Goal: Contribute content: Add original content to the website for others to see

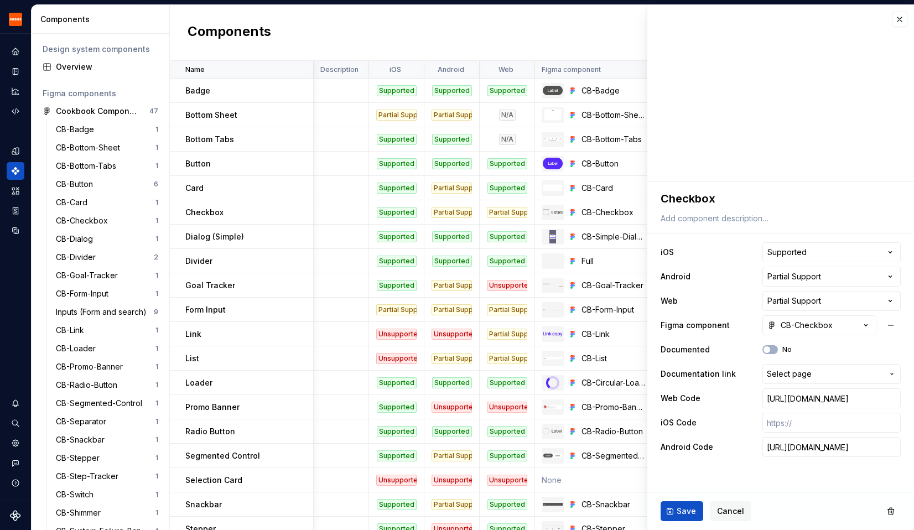
scroll to position [0, 275]
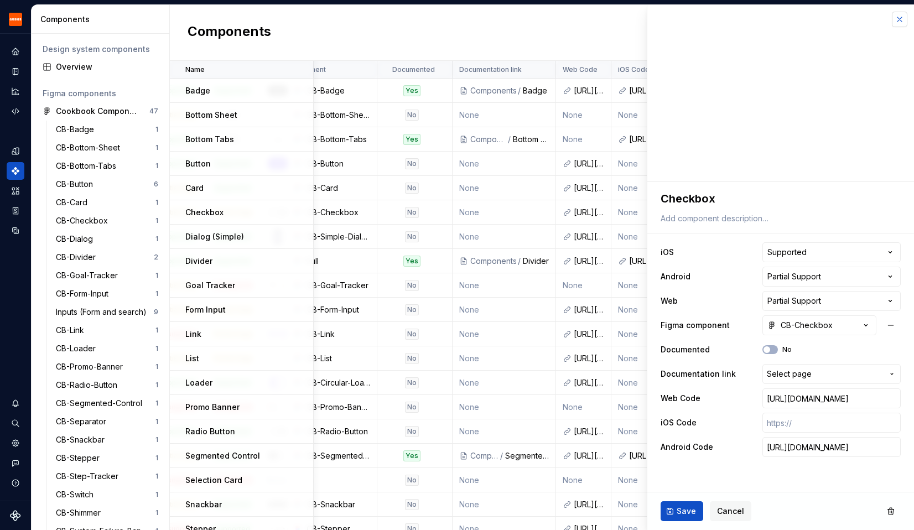
click at [903, 23] on button "button" at bounding box center [899, 19] width 15 height 15
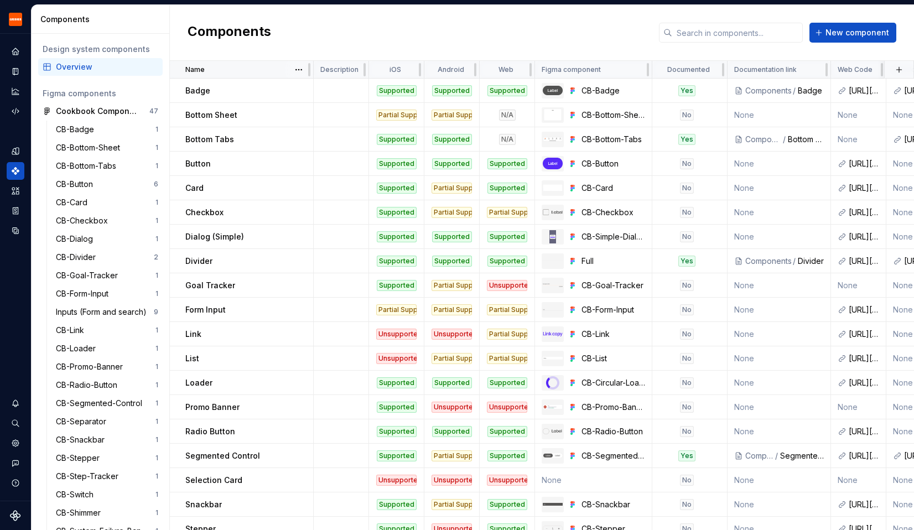
click at [198, 72] on p "Name" at bounding box center [194, 69] width 19 height 9
click at [302, 70] on html "Grubhub Design System Y Dataset Grubhub Components Design system components Ove…" at bounding box center [457, 265] width 914 height 530
click at [340, 110] on div "Sort descending" at bounding box center [347, 108] width 72 height 11
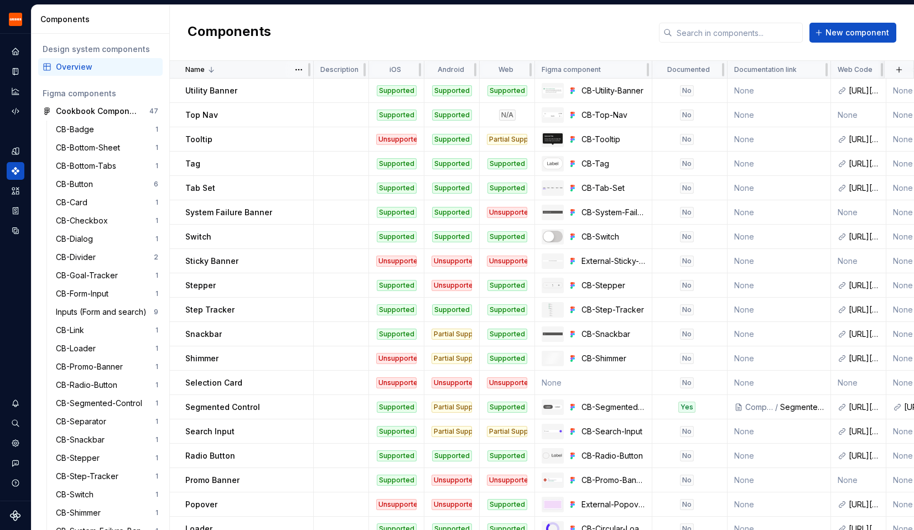
click at [213, 68] on icon at bounding box center [211, 69] width 9 height 9
click at [295, 71] on html "Grubhub Design System Y Dataset Grubhub Components Design system components Ove…" at bounding box center [457, 265] width 914 height 530
click at [305, 89] on icon at bounding box center [302, 91] width 9 height 9
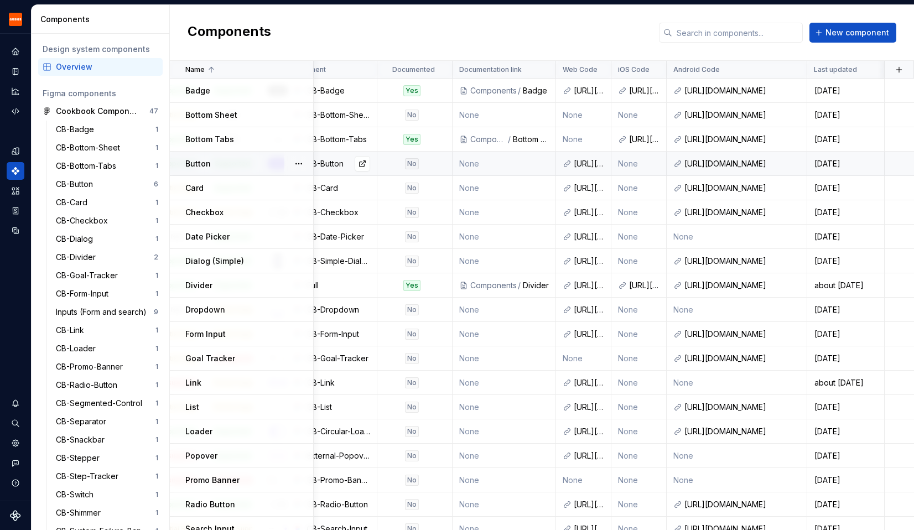
scroll to position [0, 275]
click at [652, 92] on link at bounding box center [651, 90] width 15 height 15
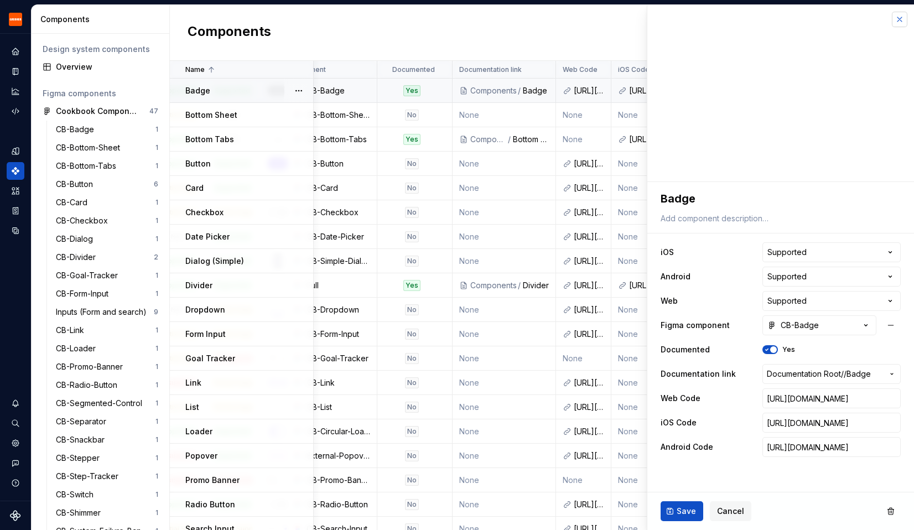
click at [899, 22] on button "button" at bounding box center [899, 19] width 15 height 15
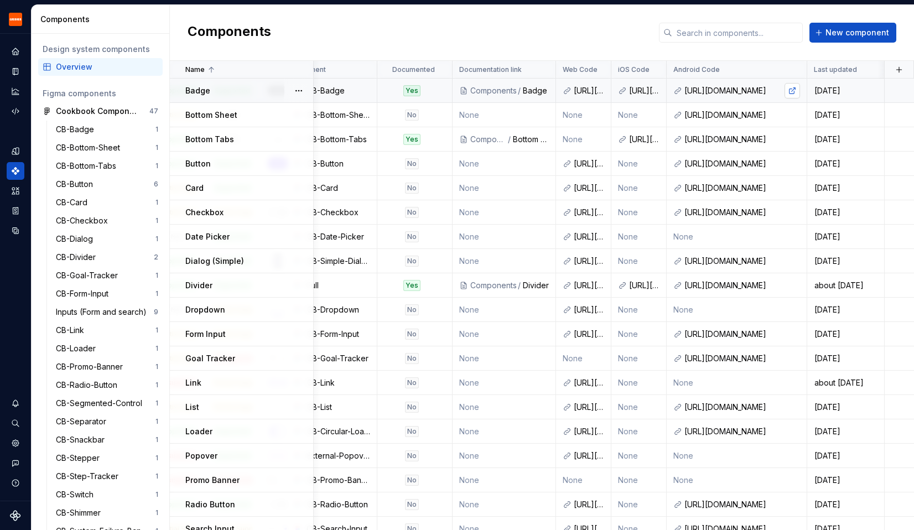
click at [792, 89] on link at bounding box center [791, 90] width 15 height 15
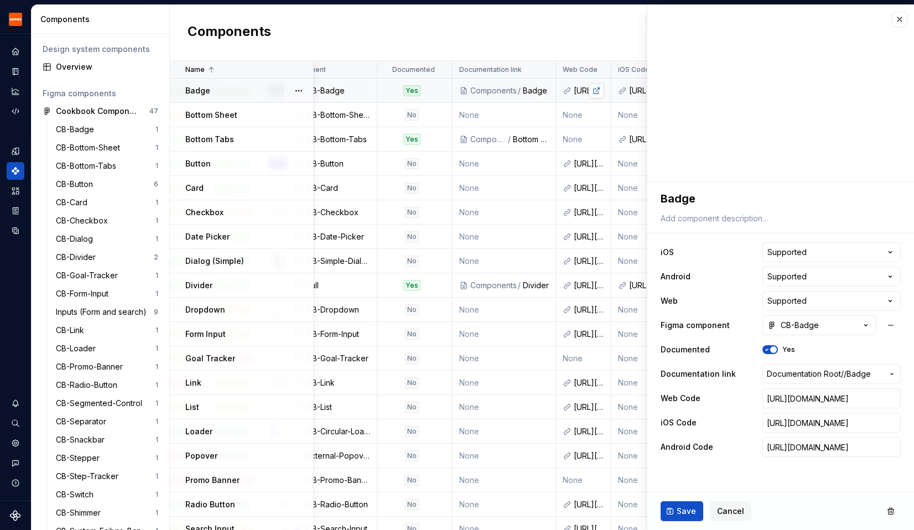
click at [597, 89] on link at bounding box center [596, 90] width 15 height 15
click at [897, 18] on button "button" at bounding box center [899, 19] width 15 height 15
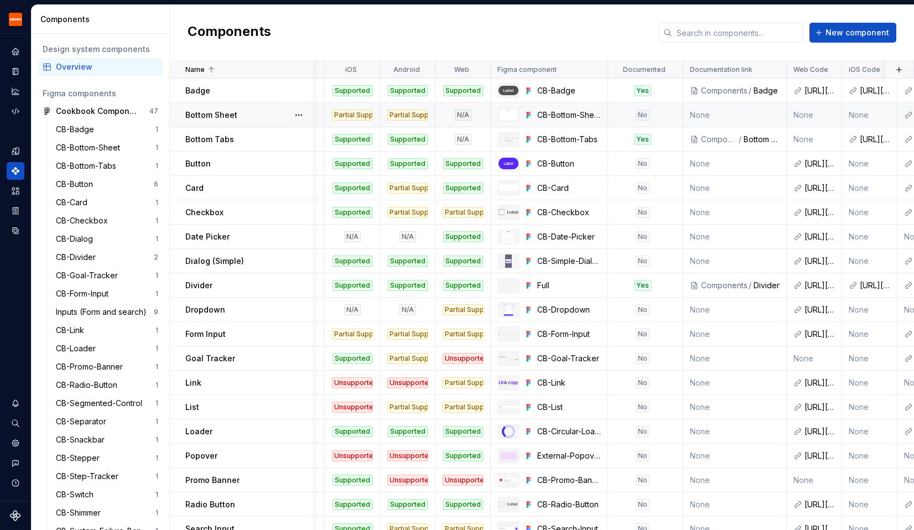
scroll to position [0, 43]
click at [598, 113] on link at bounding box center [593, 114] width 15 height 15
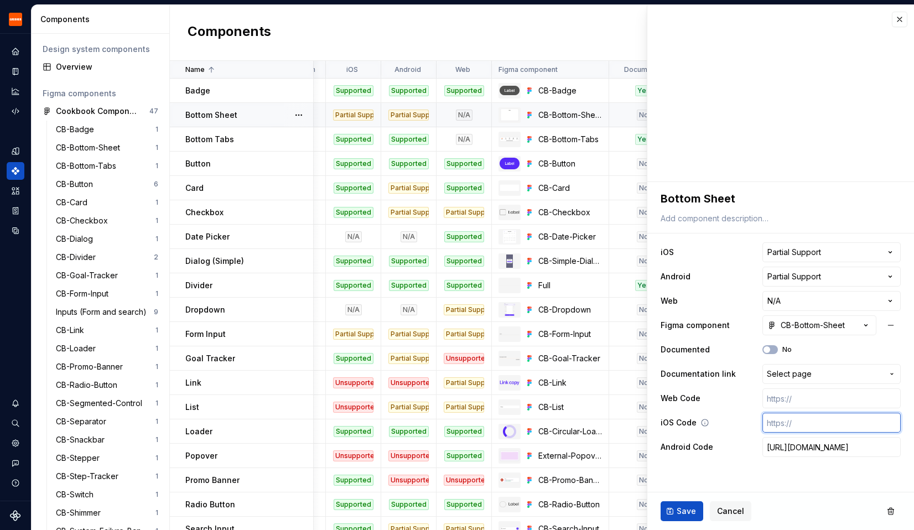
click at [814, 424] on input "text" at bounding box center [831, 423] width 138 height 20
paste input "[URL][DOMAIN_NAME]"
type textarea "*"
type input "[URL][DOMAIN_NAME]"
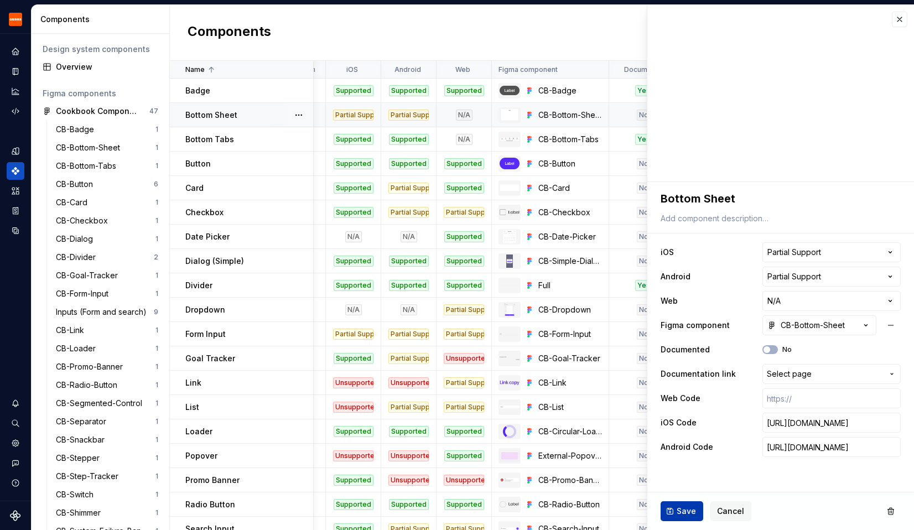
scroll to position [0, 0]
click at [686, 506] on span "Save" at bounding box center [686, 511] width 19 height 11
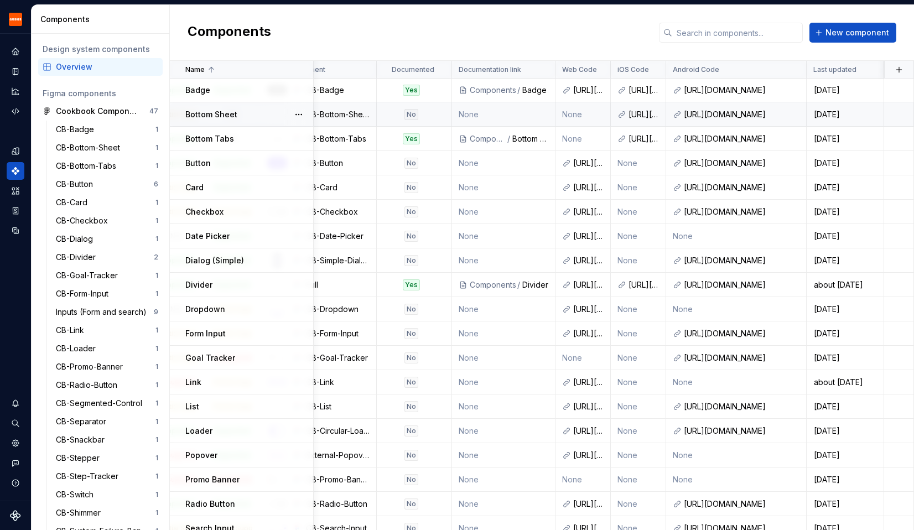
scroll to position [1, 275]
click at [653, 113] on link at bounding box center [651, 114] width 15 height 15
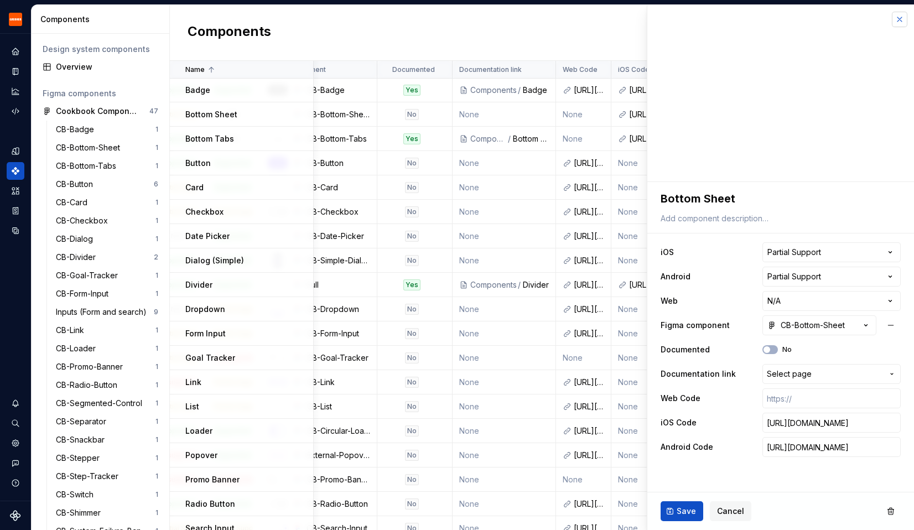
click at [900, 19] on button "button" at bounding box center [899, 19] width 15 height 15
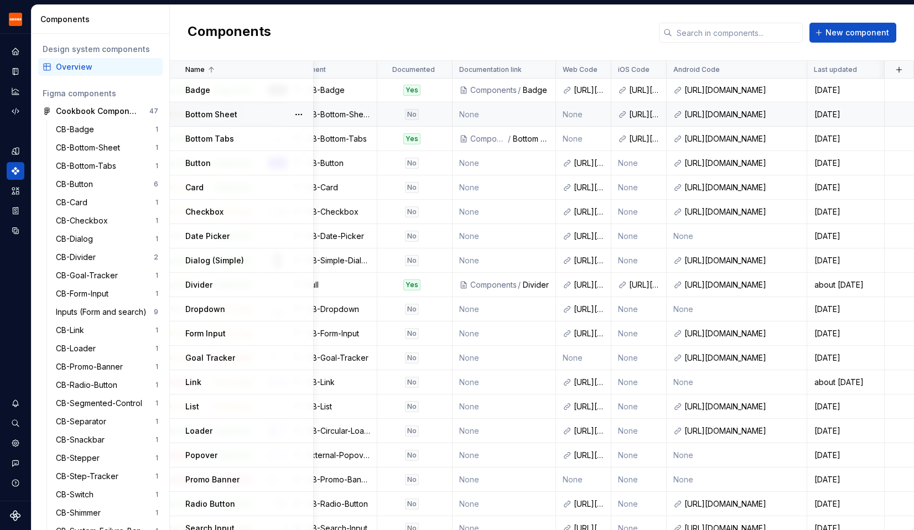
scroll to position [1, 275]
click at [534, 90] on div "Badge" at bounding box center [536, 90] width 26 height 11
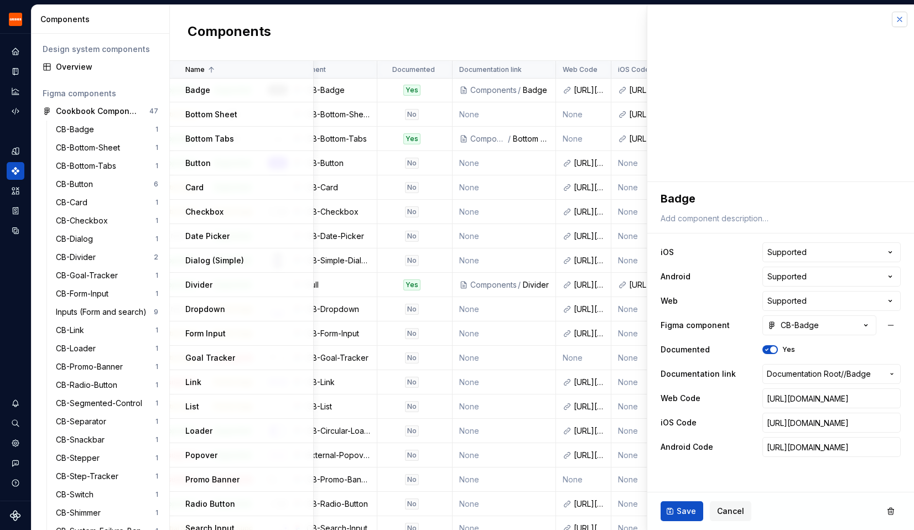
click at [903, 23] on button "button" at bounding box center [899, 19] width 15 height 15
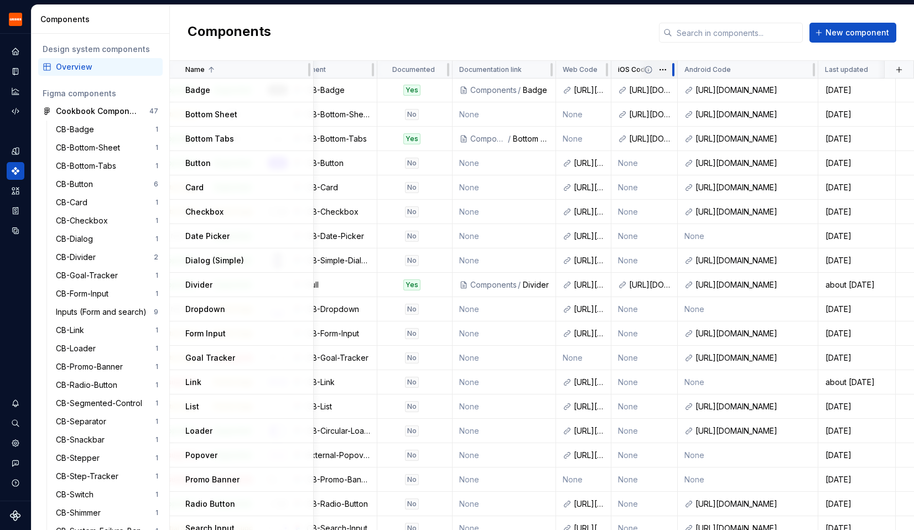
scroll to position [0, 275]
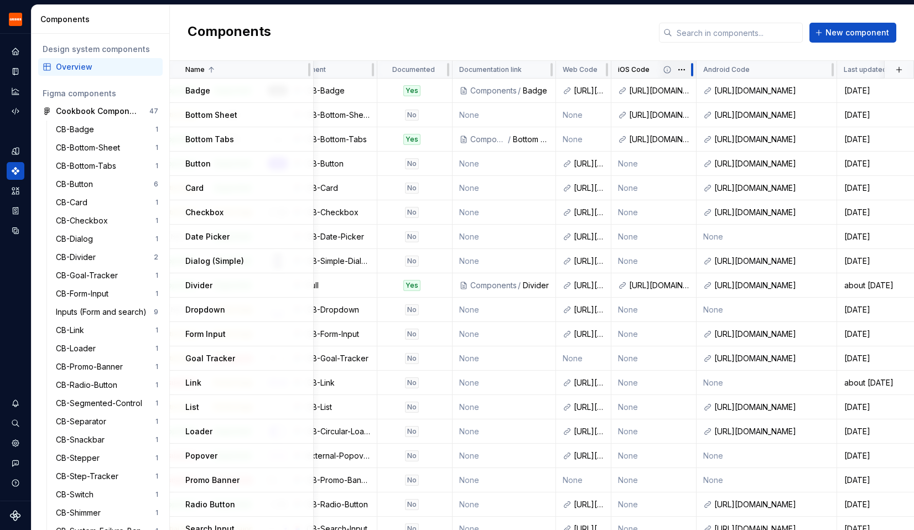
drag, startPoint x: 664, startPoint y: 63, endPoint x: 694, endPoint y: 66, distance: 30.1
click at [694, 66] on div at bounding box center [692, 70] width 9 height 18
click at [248, 138] on div "Bottom Tabs" at bounding box center [248, 139] width 127 height 11
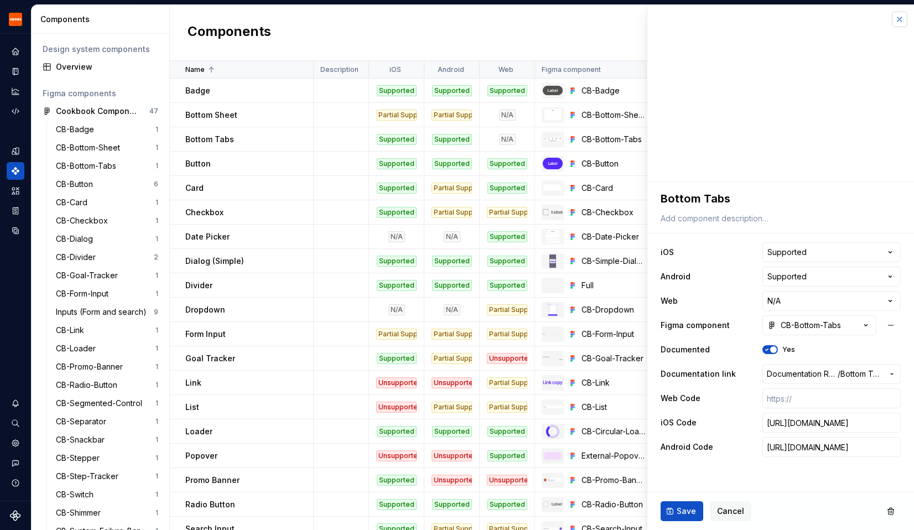
click at [902, 17] on button "button" at bounding box center [899, 19] width 15 height 15
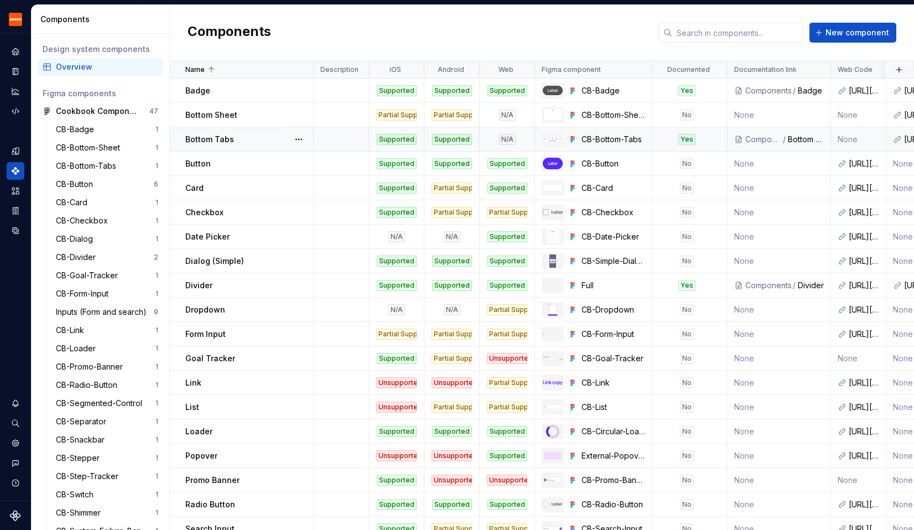
click at [247, 142] on div "Bottom Tabs" at bounding box center [248, 139] width 127 height 11
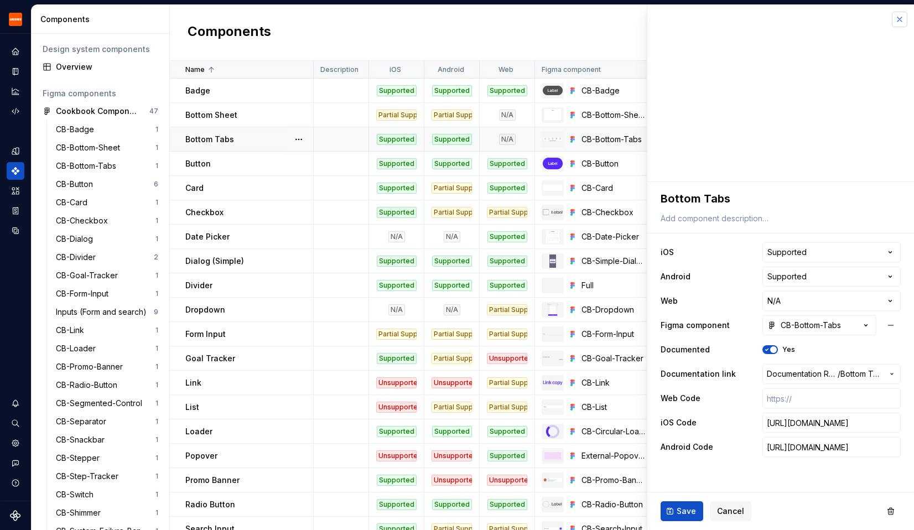
click at [903, 25] on button "button" at bounding box center [899, 19] width 15 height 15
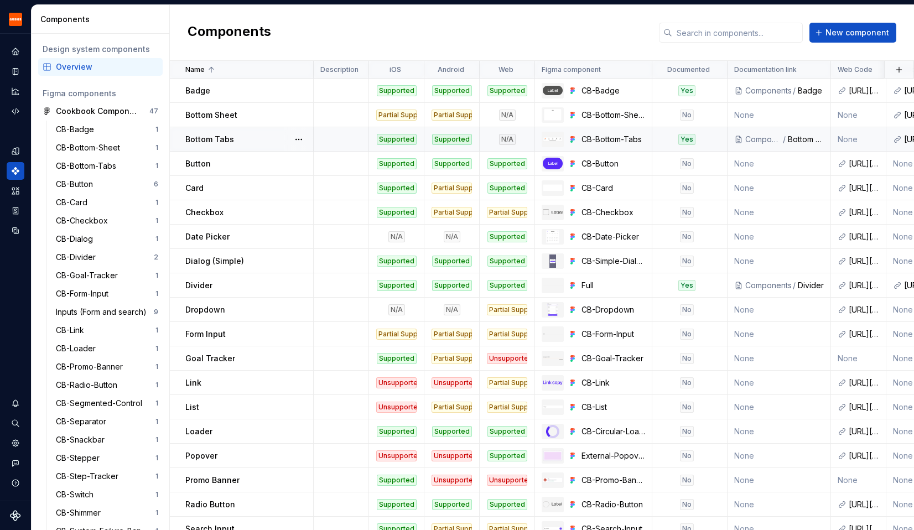
click at [264, 139] on div "Bottom Tabs" at bounding box center [248, 139] width 127 height 11
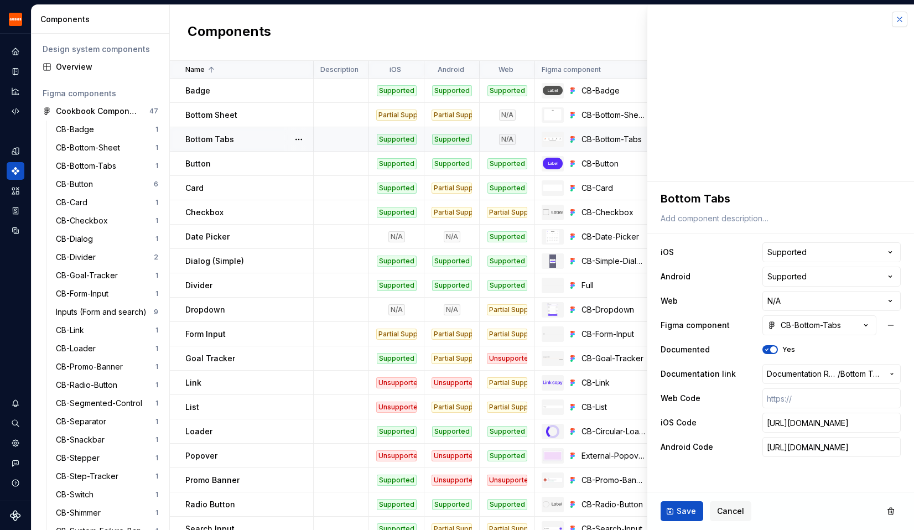
click at [899, 19] on button "button" at bounding box center [899, 19] width 15 height 15
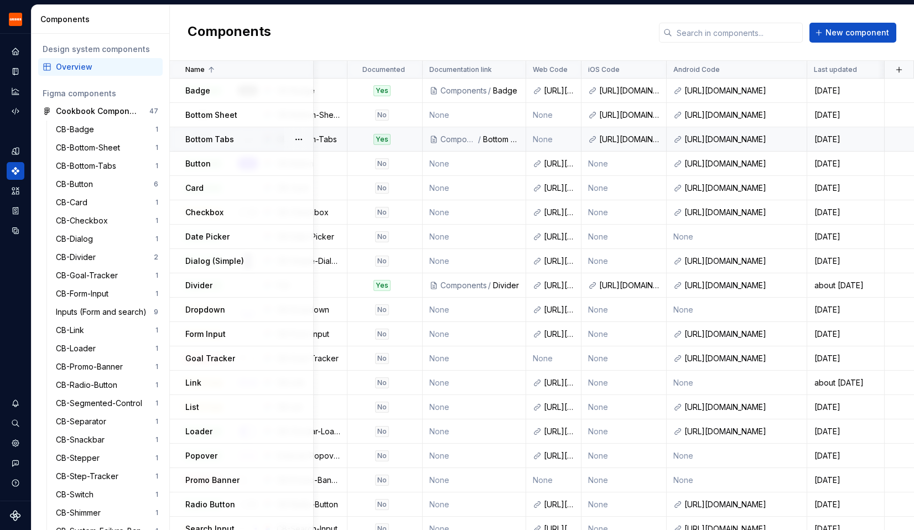
scroll to position [0, 305]
click at [654, 139] on link at bounding box center [651, 139] width 15 height 15
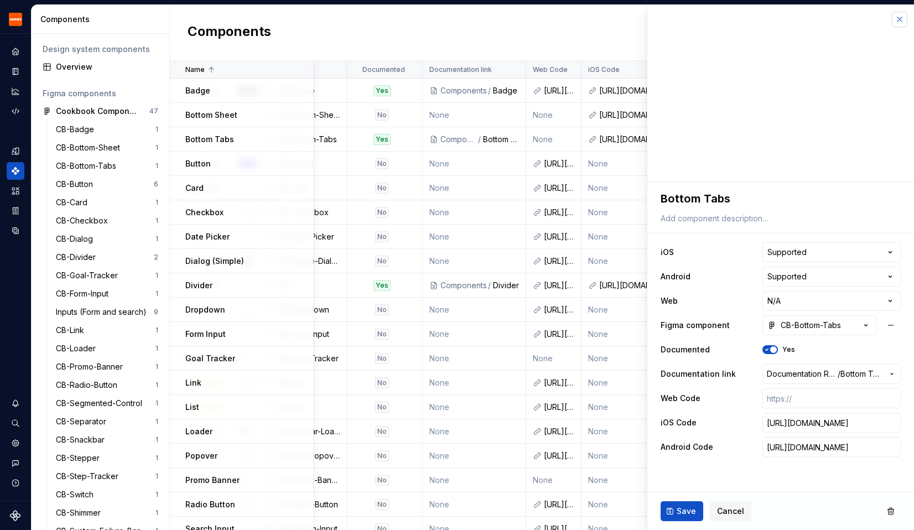
click at [899, 17] on button "button" at bounding box center [899, 19] width 15 height 15
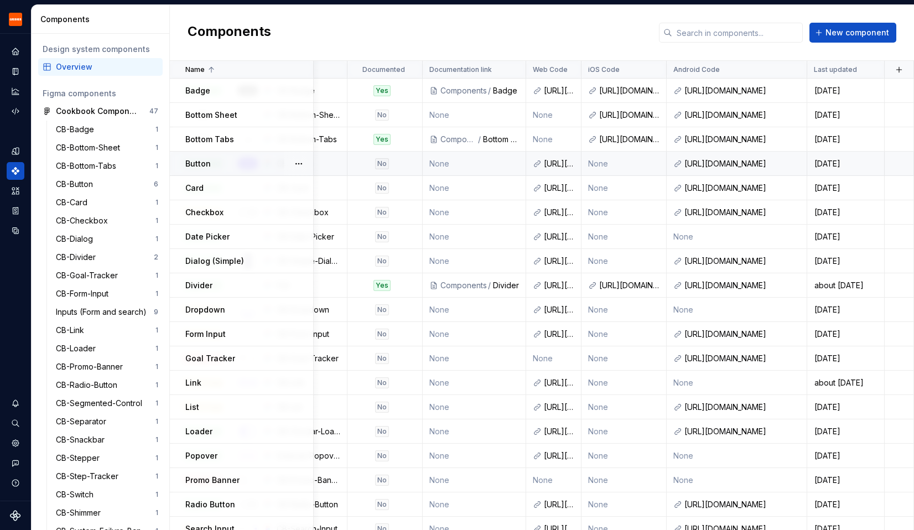
scroll to position [0, 305]
click at [231, 173] on td "Button" at bounding box center [242, 164] width 144 height 24
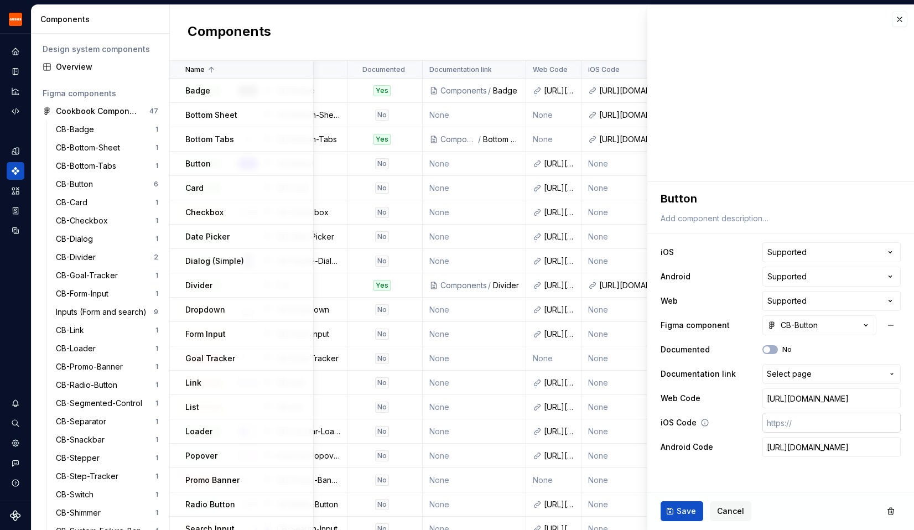
click at [803, 418] on input "text" at bounding box center [831, 423] width 138 height 20
paste input "[URL][DOMAIN_NAME]"
type textarea "*"
type input "[URL][DOMAIN_NAME]"
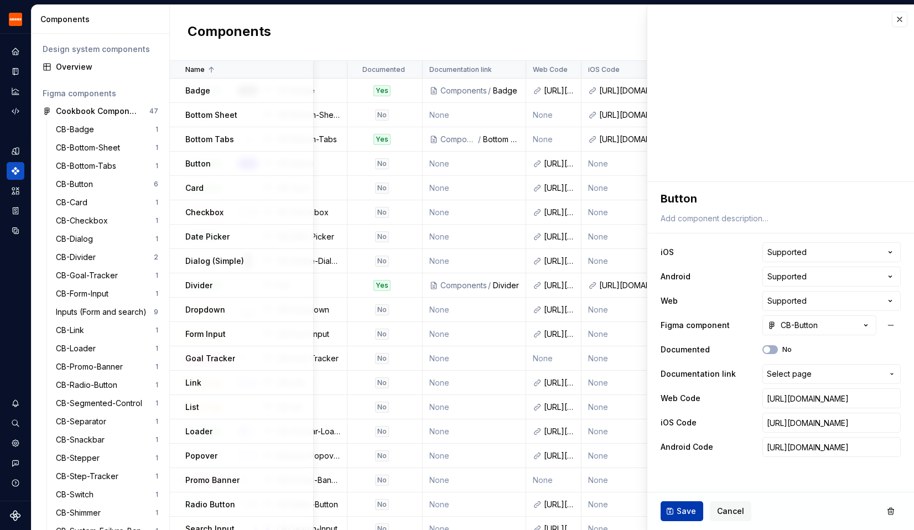
scroll to position [0, 0]
click at [682, 511] on span "Save" at bounding box center [686, 511] width 19 height 11
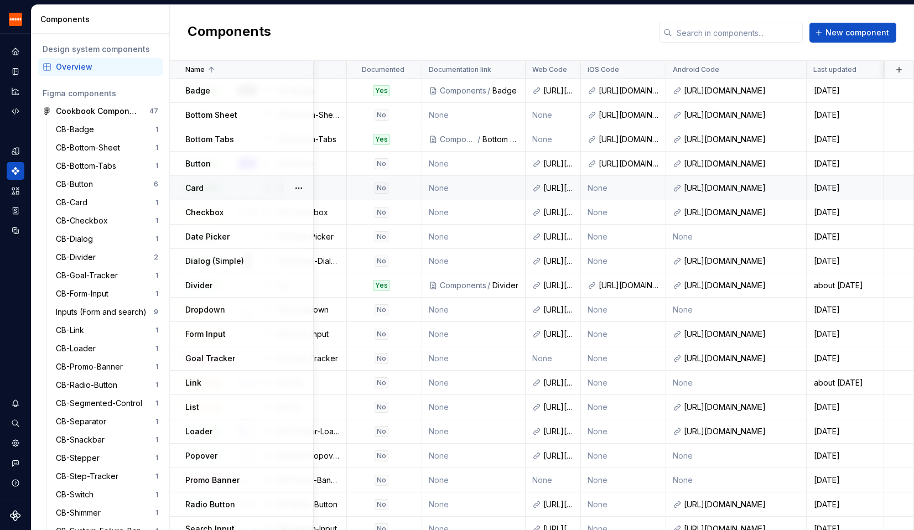
scroll to position [0, 305]
click at [217, 196] on td "Card" at bounding box center [242, 188] width 144 height 24
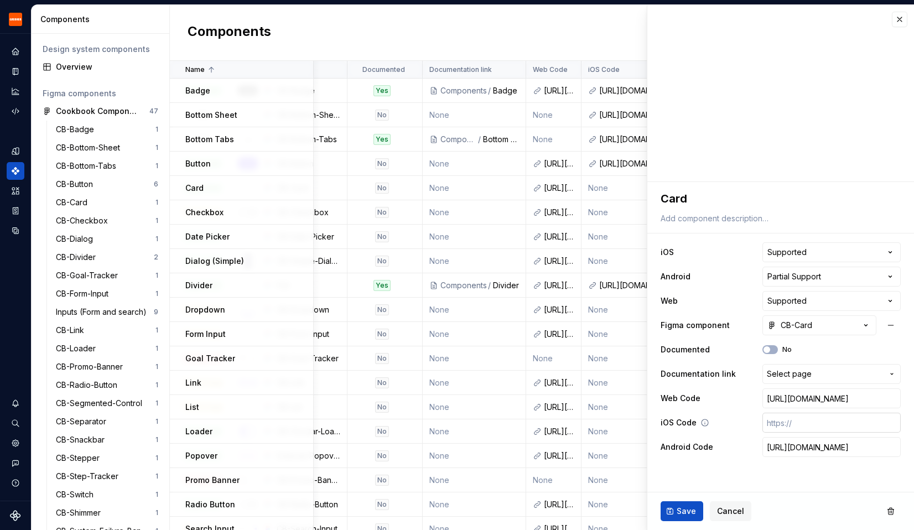
click at [792, 421] on input "text" at bounding box center [831, 423] width 138 height 20
paste input "[URL][DOMAIN_NAME]"
type textarea "*"
type input "[URL][DOMAIN_NAME]"
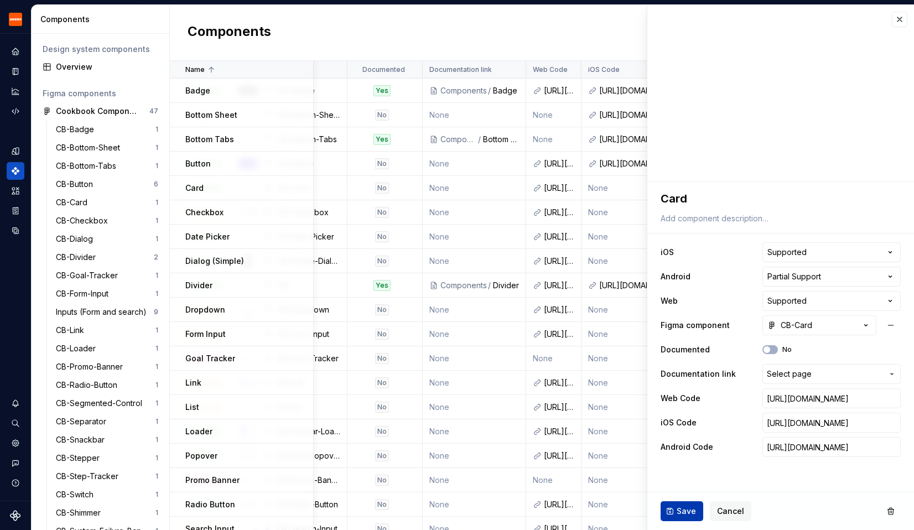
scroll to position [0, 0]
click at [689, 512] on span "Save" at bounding box center [686, 511] width 19 height 11
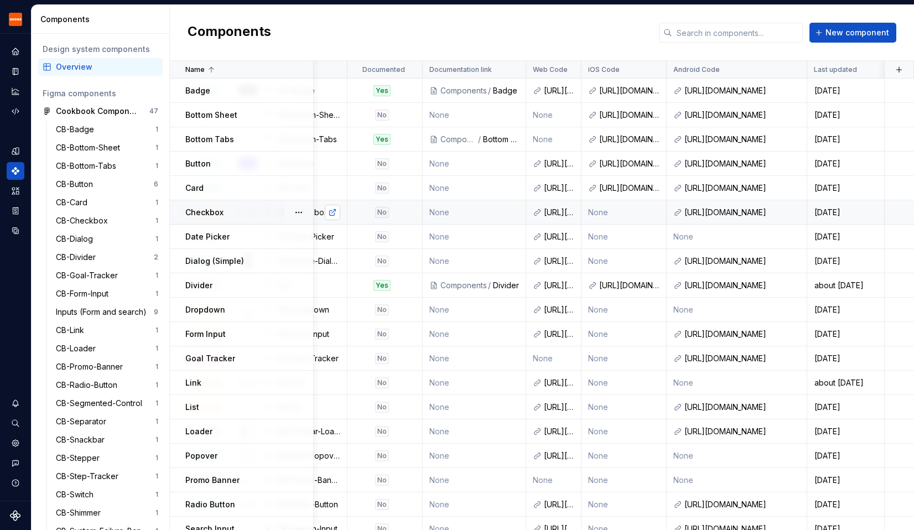
scroll to position [0, 305]
click at [244, 212] on div "Checkbox" at bounding box center [248, 212] width 127 height 11
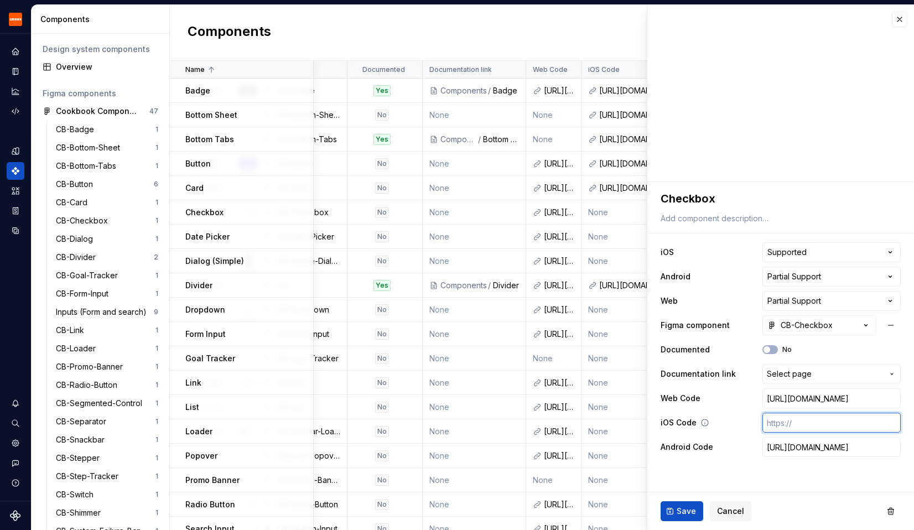
click at [794, 425] on input "text" at bounding box center [831, 423] width 138 height 20
paste input "[URL][DOMAIN_NAME]"
type textarea "*"
type input "[URL][DOMAIN_NAME]"
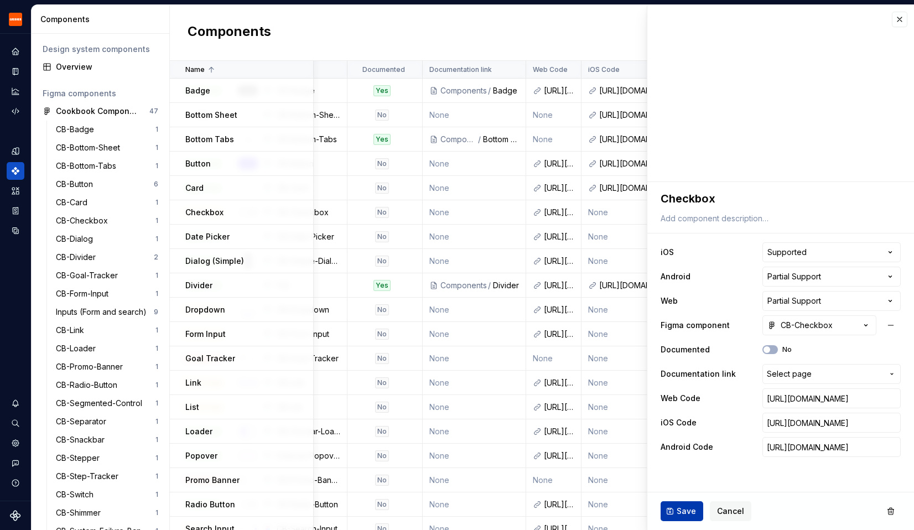
scroll to position [0, 0]
click at [678, 513] on span "Save" at bounding box center [686, 511] width 19 height 11
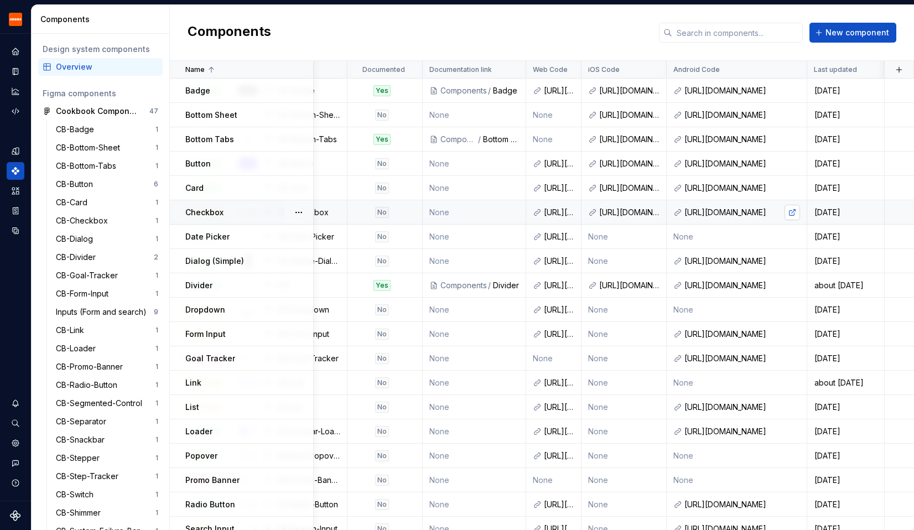
click at [792, 213] on link at bounding box center [791, 212] width 15 height 15
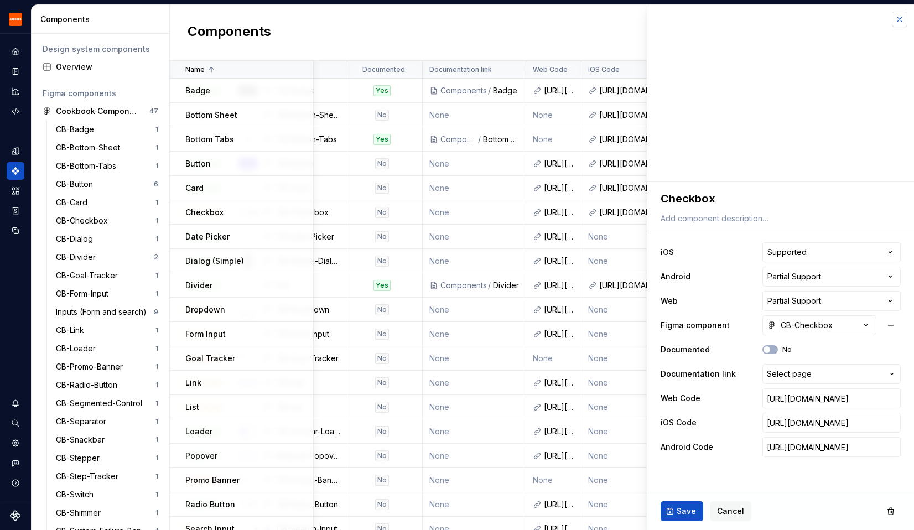
click at [896, 18] on button "button" at bounding box center [899, 19] width 15 height 15
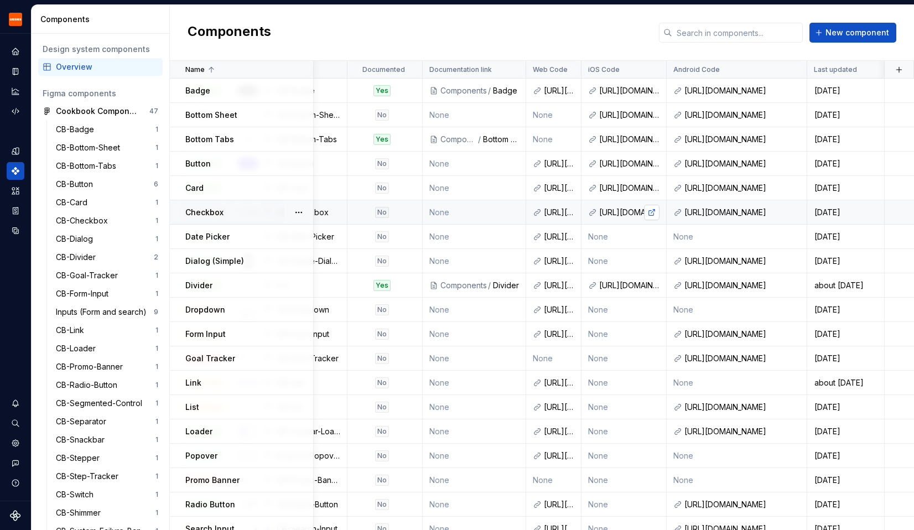
click at [653, 214] on link at bounding box center [651, 212] width 15 height 15
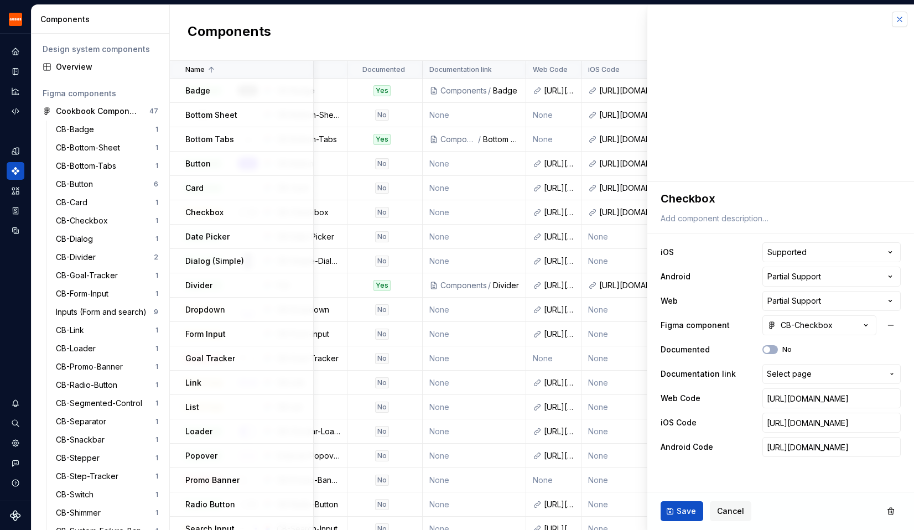
click at [900, 20] on button "button" at bounding box center [899, 19] width 15 height 15
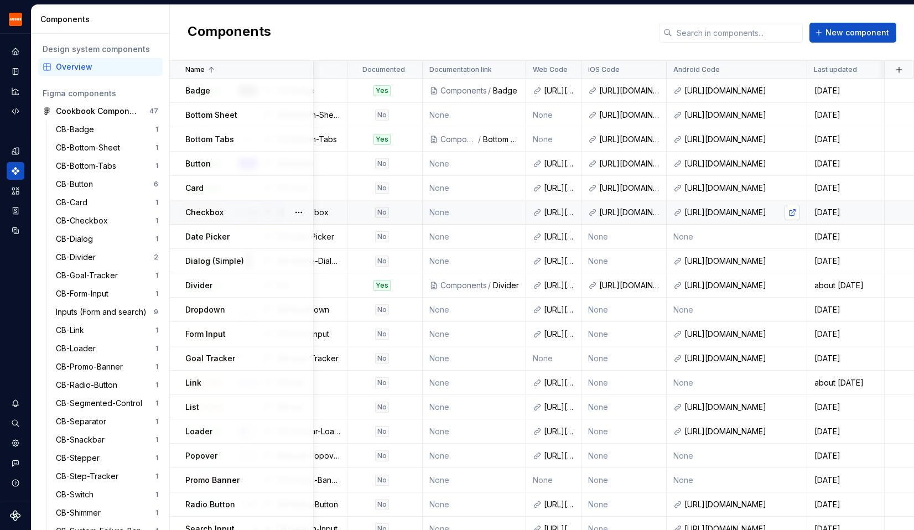
click at [793, 212] on link at bounding box center [791, 212] width 15 height 15
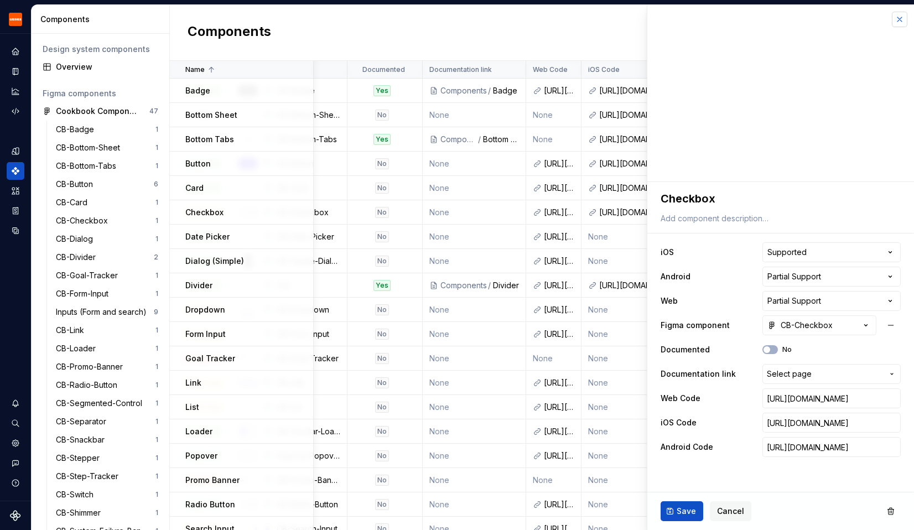
click at [899, 21] on button "button" at bounding box center [899, 19] width 15 height 15
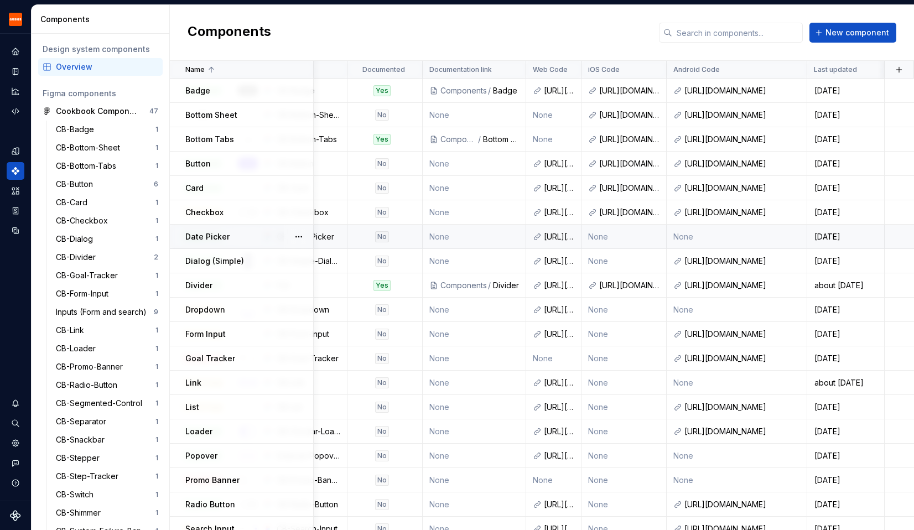
click at [247, 240] on div "Date Picker" at bounding box center [248, 236] width 127 height 11
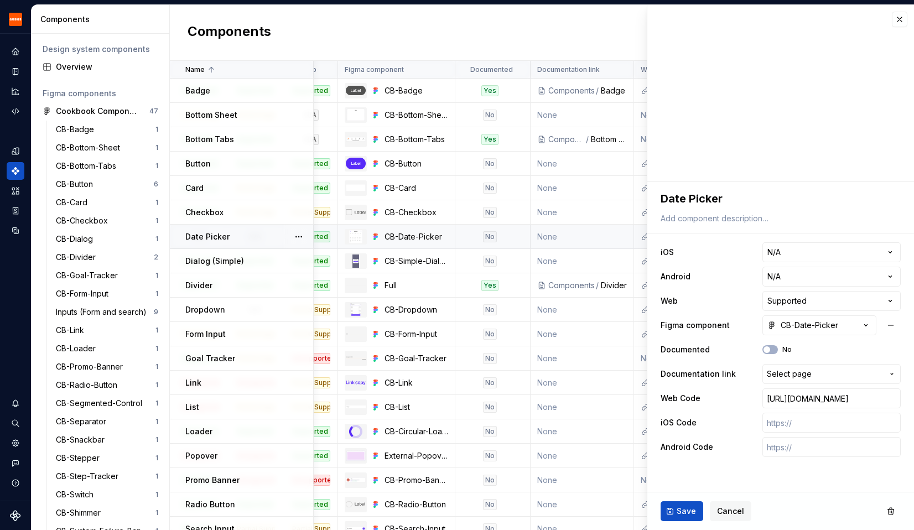
scroll to position [0, 305]
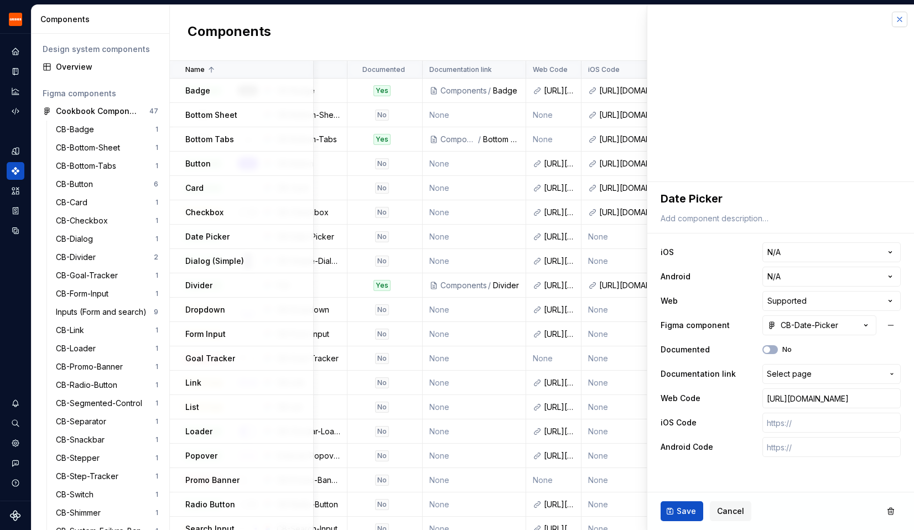
click at [898, 24] on button "button" at bounding box center [899, 19] width 15 height 15
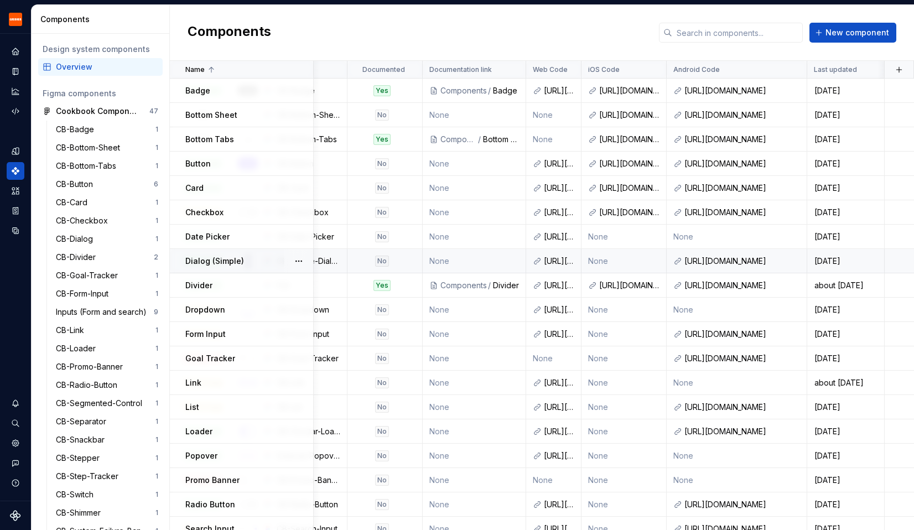
click at [248, 257] on div "Dialog (Simple)" at bounding box center [248, 261] width 127 height 11
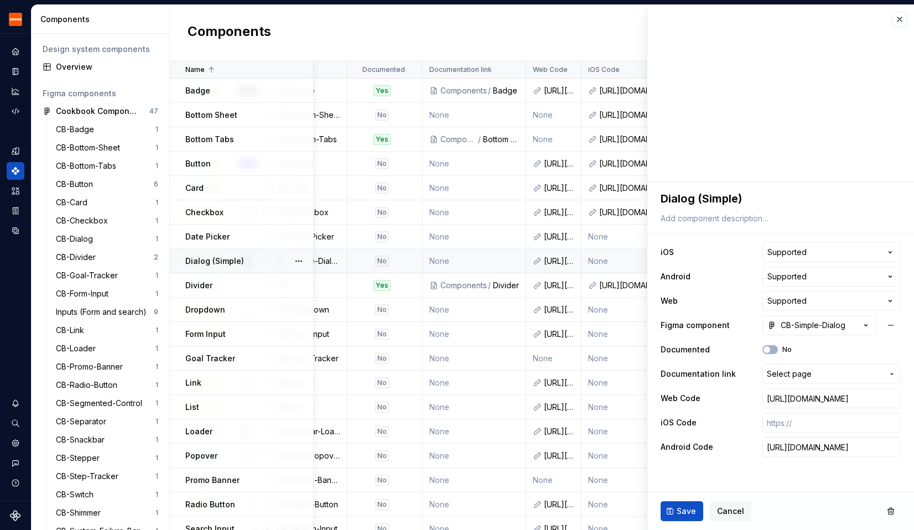
scroll to position [0, 305]
click at [790, 419] on input "text" at bounding box center [831, 423] width 138 height 20
paste input "[URL][DOMAIN_NAME]"
type textarea "*"
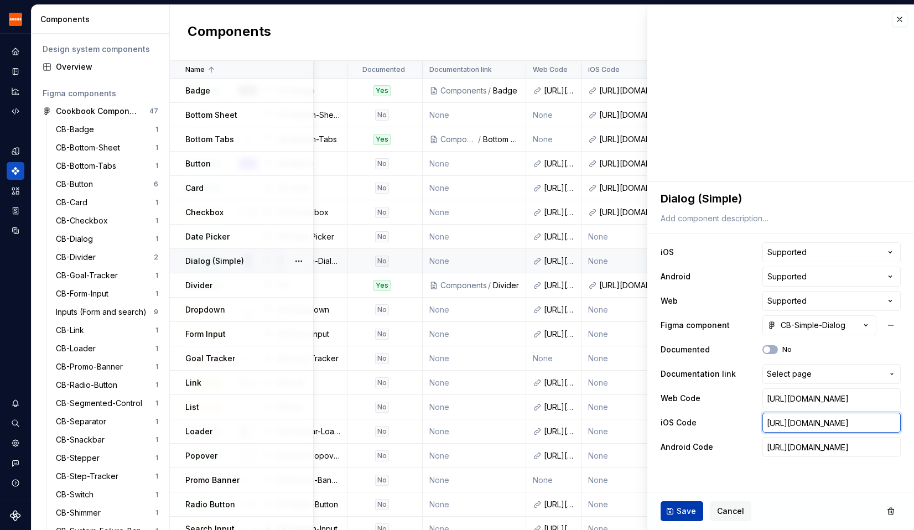
type input "[URL][DOMAIN_NAME]"
click at [687, 506] on span "Save" at bounding box center [686, 511] width 19 height 11
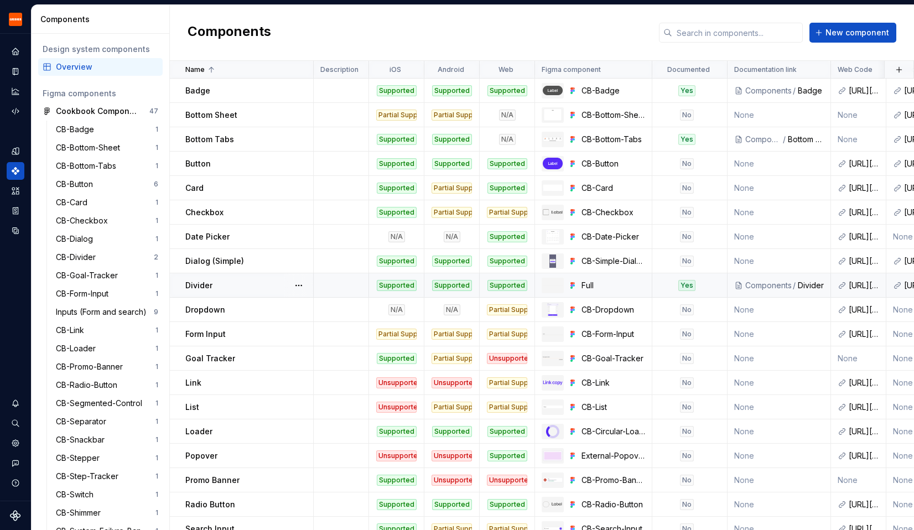
click at [240, 285] on div "Divider" at bounding box center [248, 285] width 127 height 11
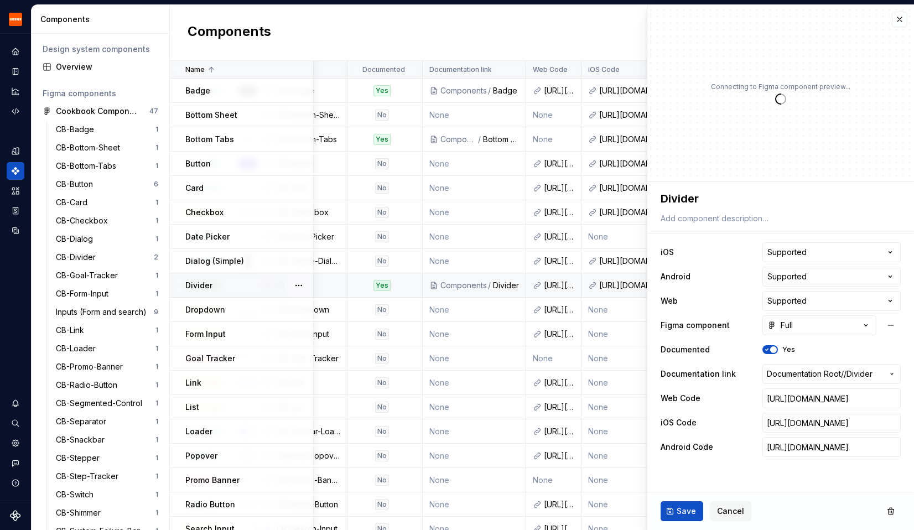
scroll to position [0, 305]
click at [904, 23] on button "button" at bounding box center [899, 19] width 15 height 15
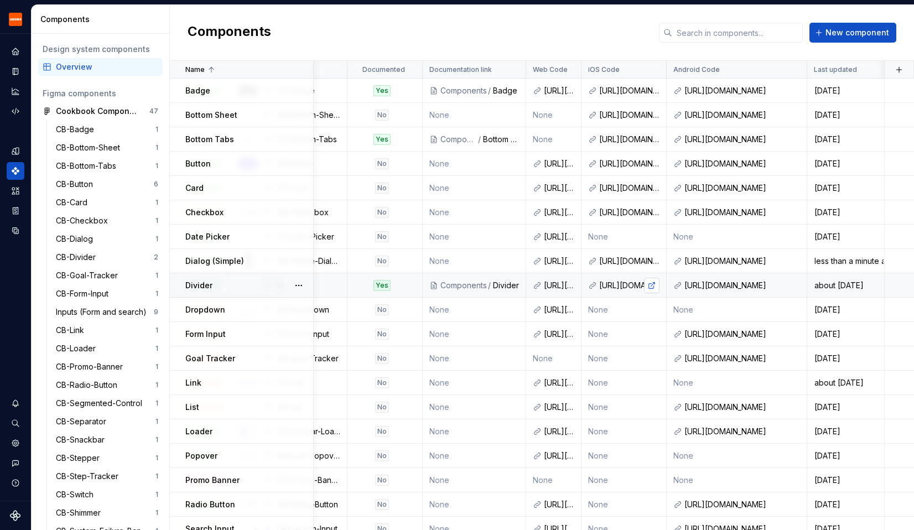
click at [652, 284] on link at bounding box center [651, 285] width 15 height 15
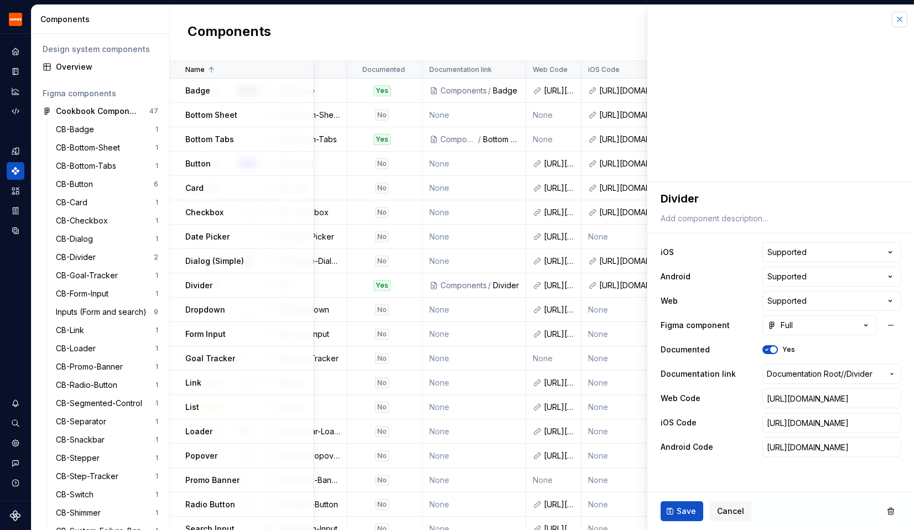
click at [905, 21] on button "button" at bounding box center [899, 19] width 15 height 15
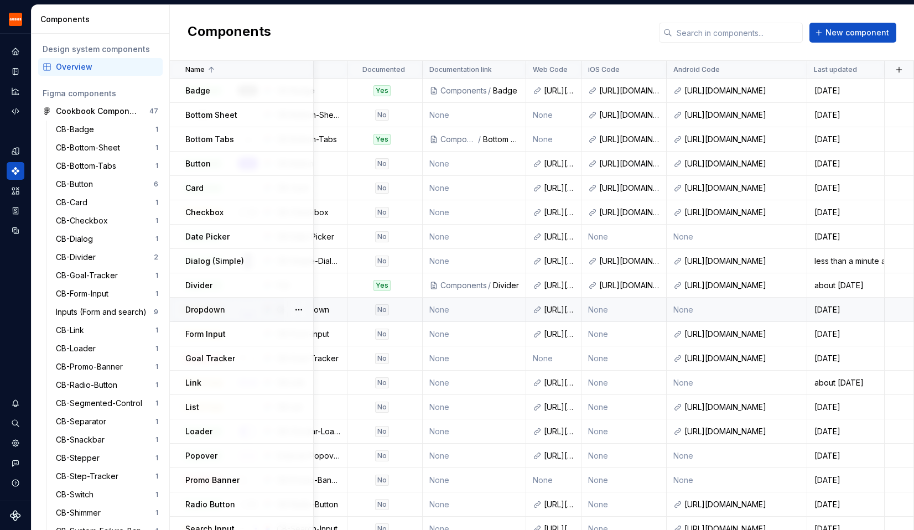
scroll to position [0, 305]
click at [193, 332] on p "Form Input" at bounding box center [205, 334] width 40 height 11
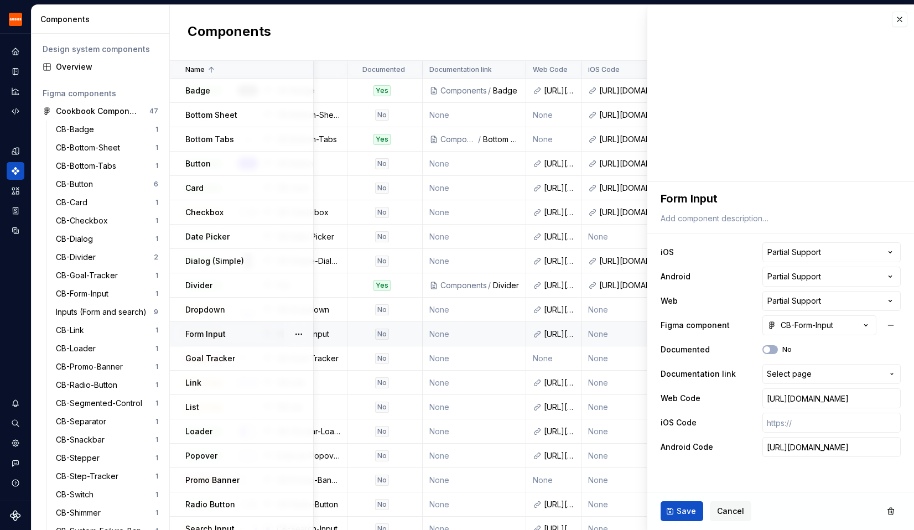
scroll to position [0, 305]
click at [794, 427] on input "text" at bounding box center [831, 423] width 138 height 20
paste input "[URL][DOMAIN_NAME]"
type textarea "*"
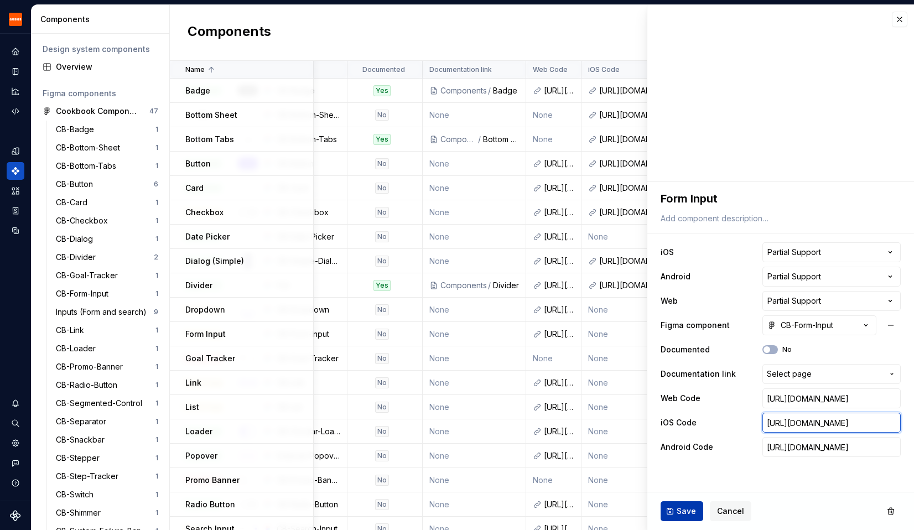
type input "[URL][DOMAIN_NAME]"
click at [683, 506] on span "Save" at bounding box center [686, 511] width 19 height 11
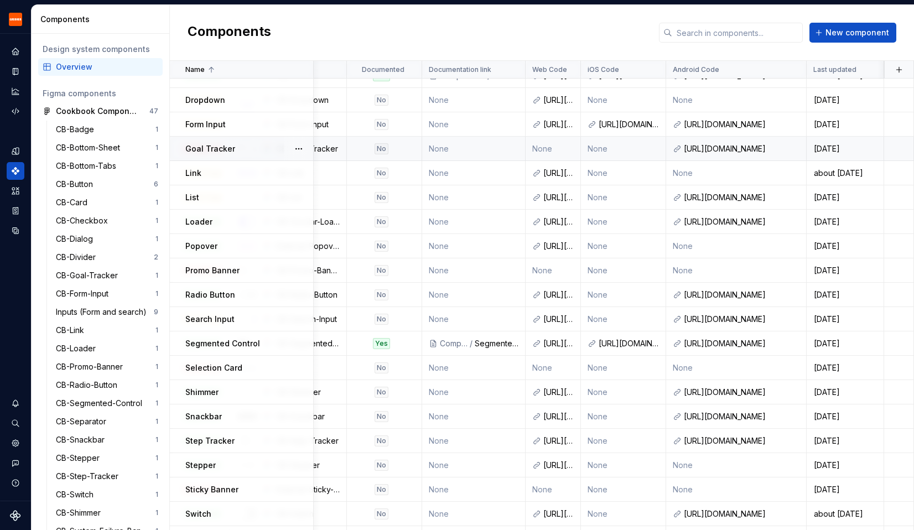
scroll to position [210, 305]
click at [242, 147] on div "Goal Tracker" at bounding box center [248, 148] width 127 height 11
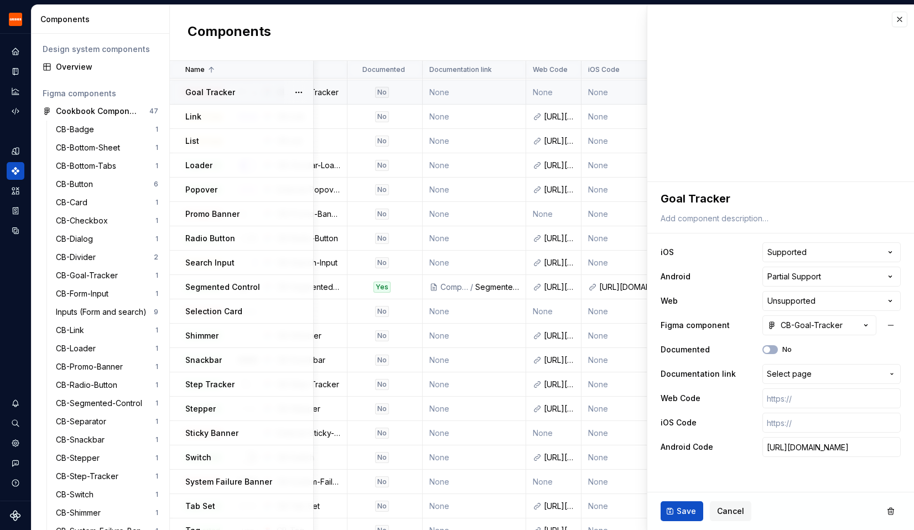
scroll to position [265, 305]
type textarea "*"
